Goal: Transaction & Acquisition: Purchase product/service

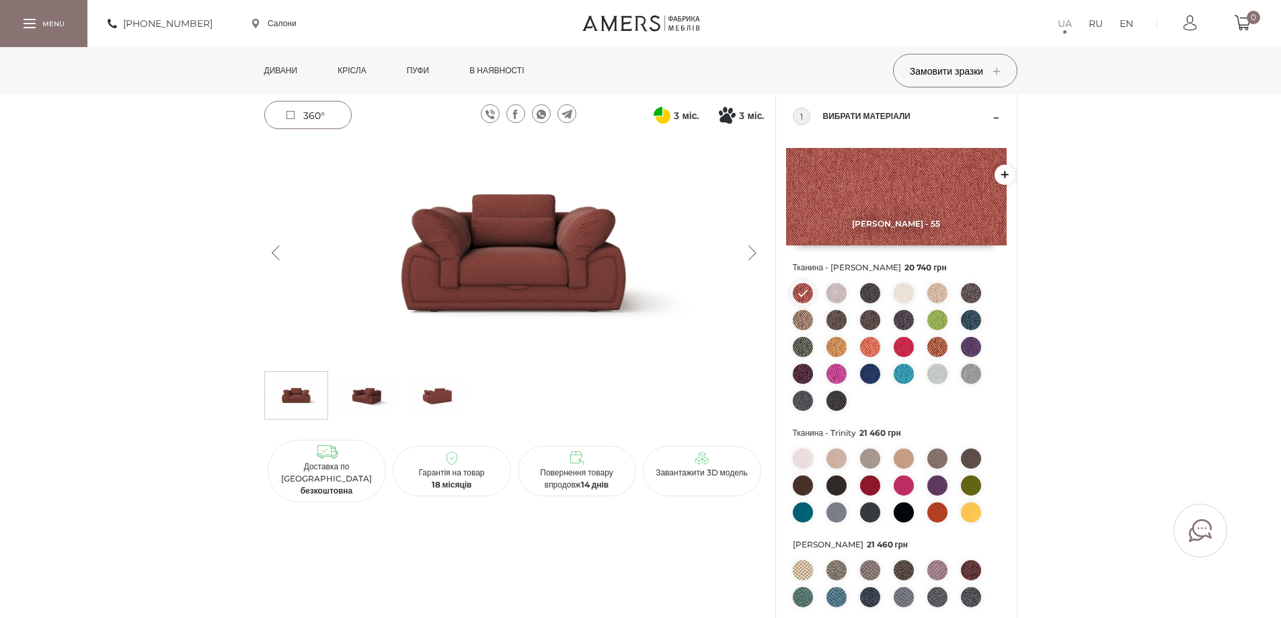
click at [288, 66] on link "Дивани" at bounding box center [281, 70] width 54 height 47
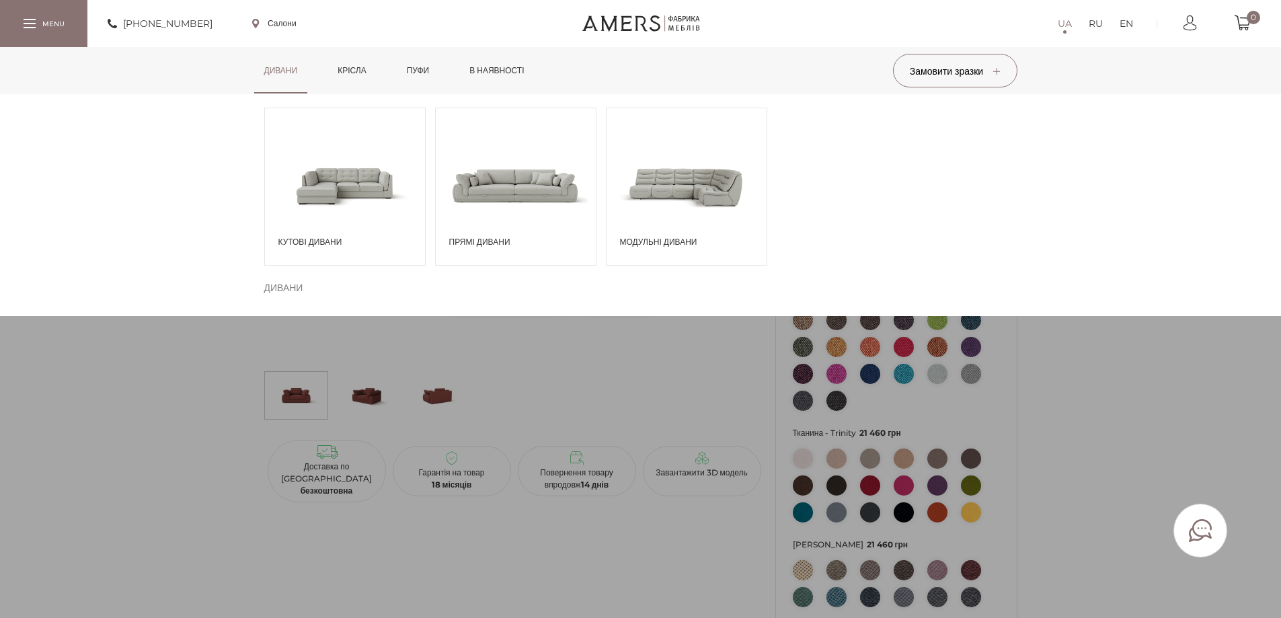
click at [466, 240] on span "Прямі дивани" at bounding box center [519, 242] width 140 height 12
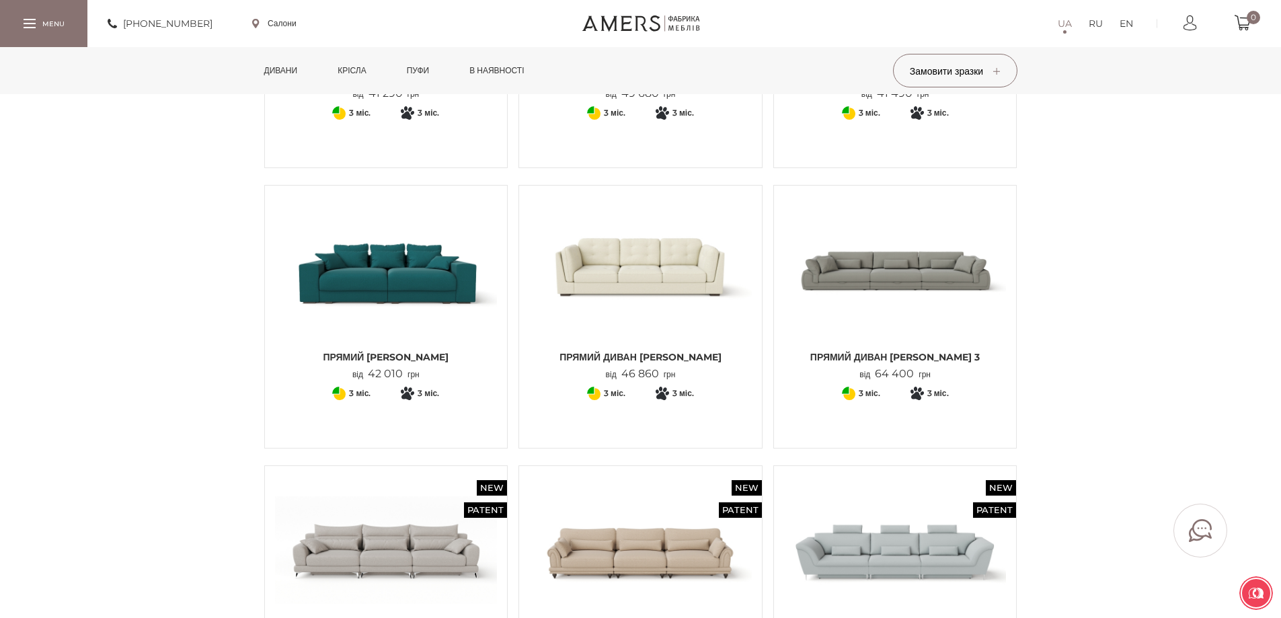
scroll to position [874, 0]
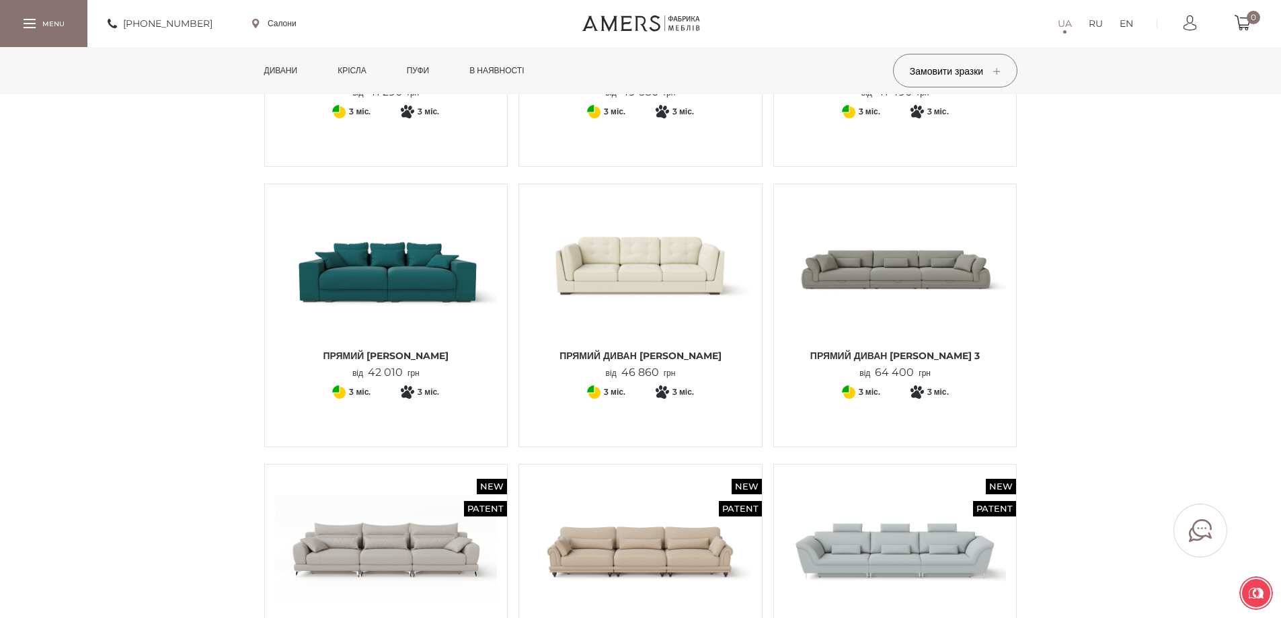
click at [417, 297] on img at bounding box center [386, 268] width 223 height 148
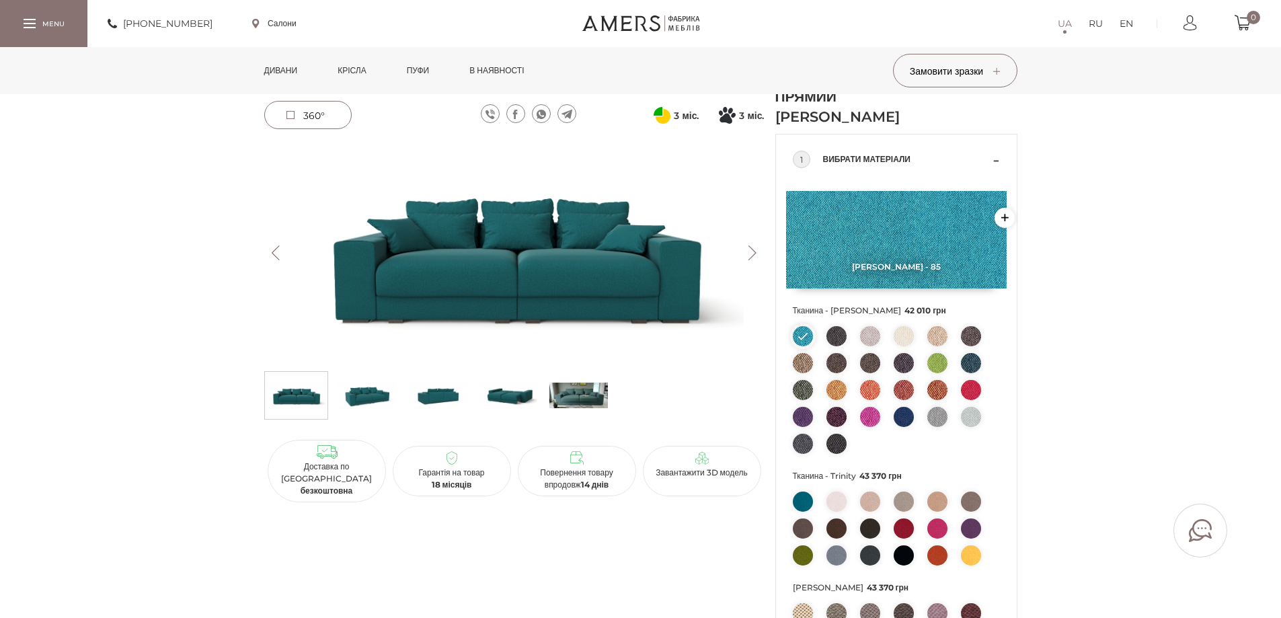
scroll to position [67, 0]
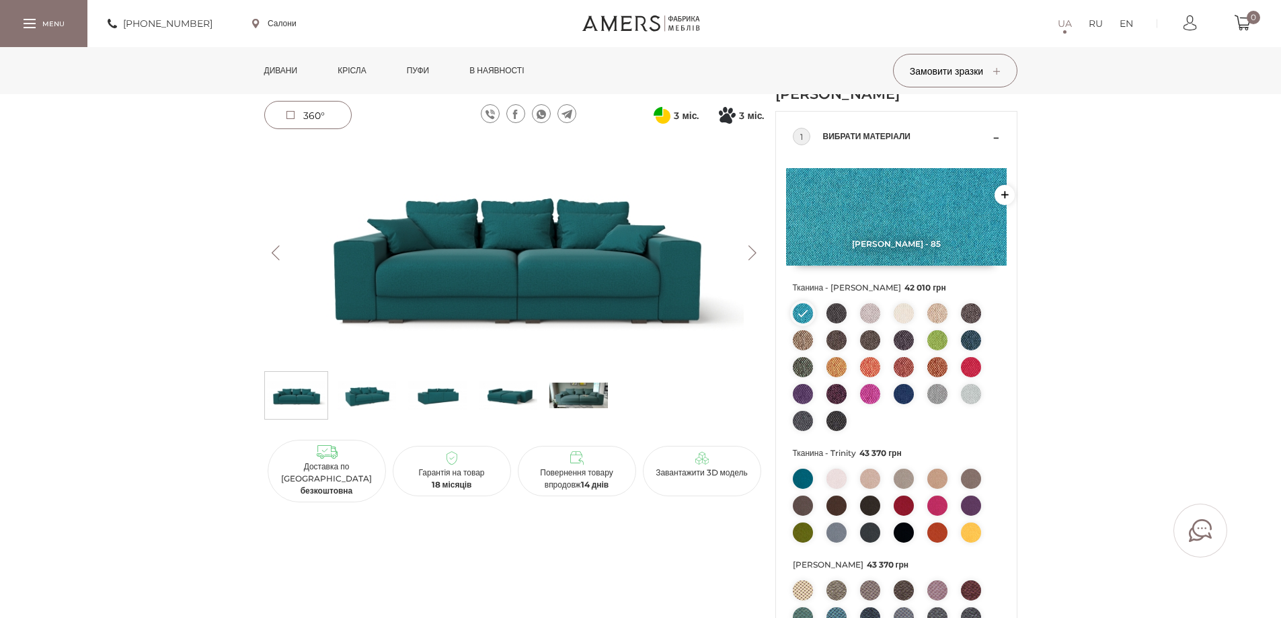
click at [834, 362] on img at bounding box center [836, 367] width 20 height 20
